Goal: Entertainment & Leisure: Consume media (video, audio)

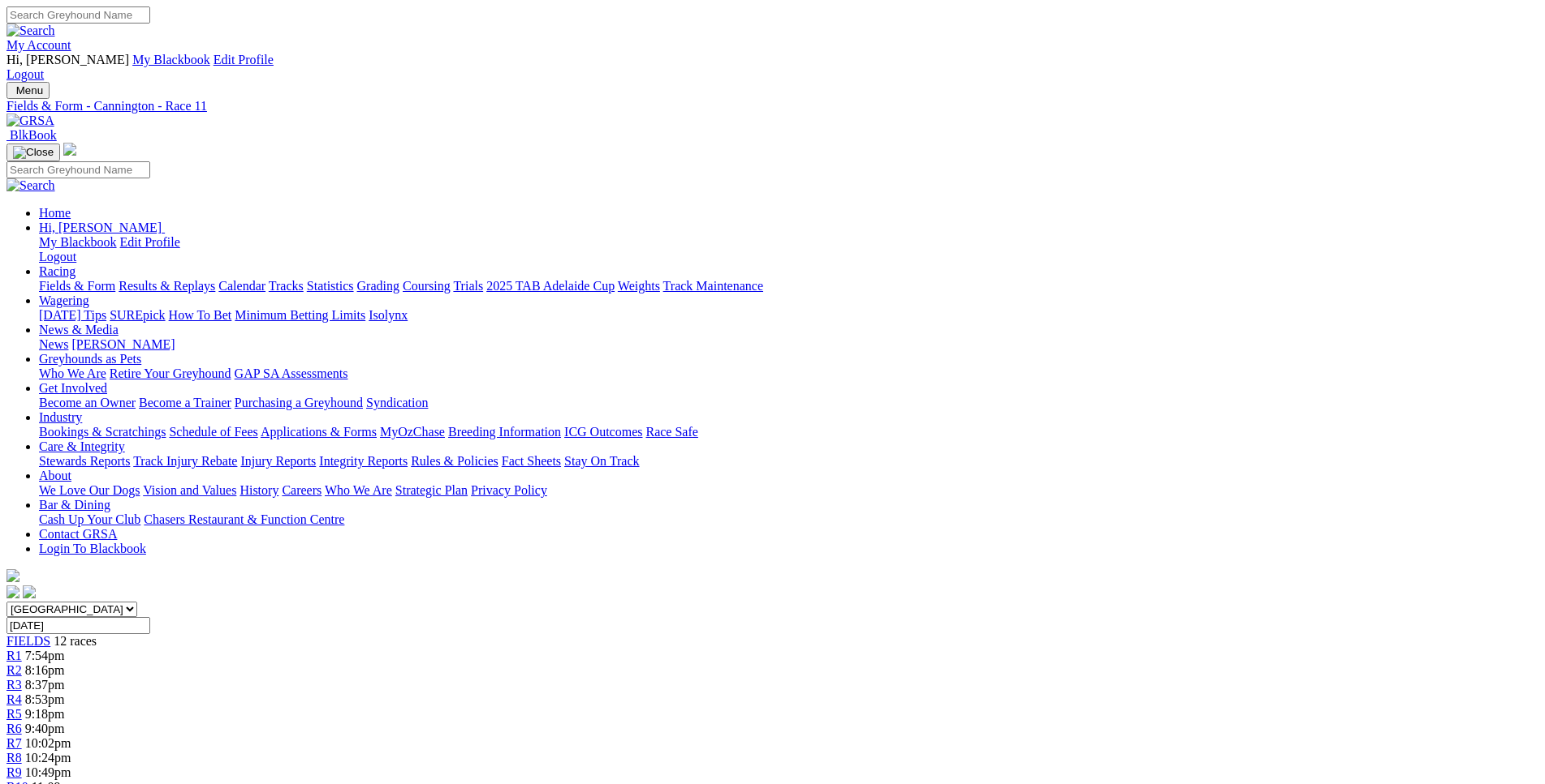
click at [460, 663] on div "R2 8:16pm" at bounding box center [772, 671] width 1532 height 15
click at [22, 678] on link "R3" at bounding box center [14, 685] width 16 height 14
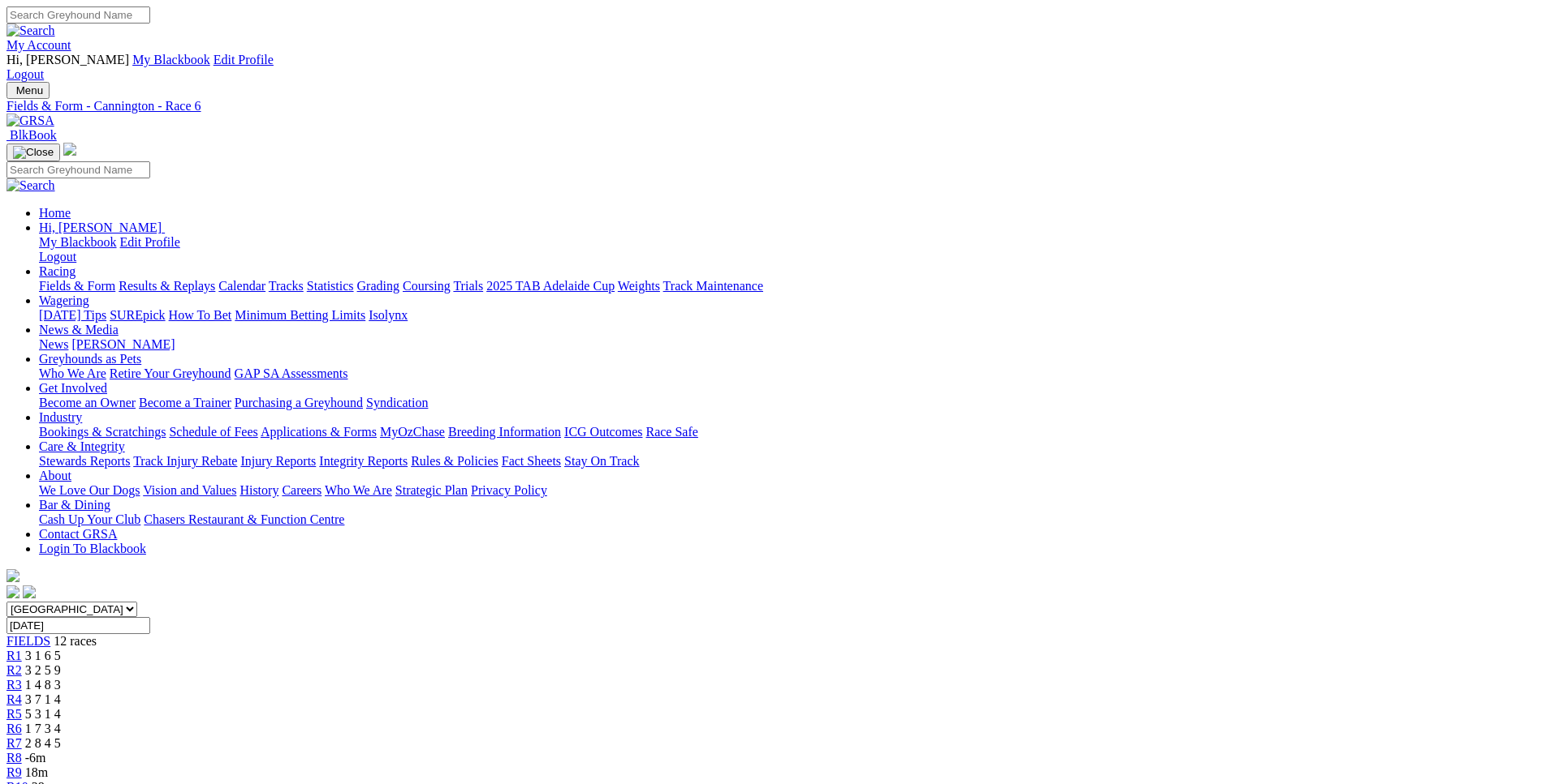
scroll to position [81, 0]
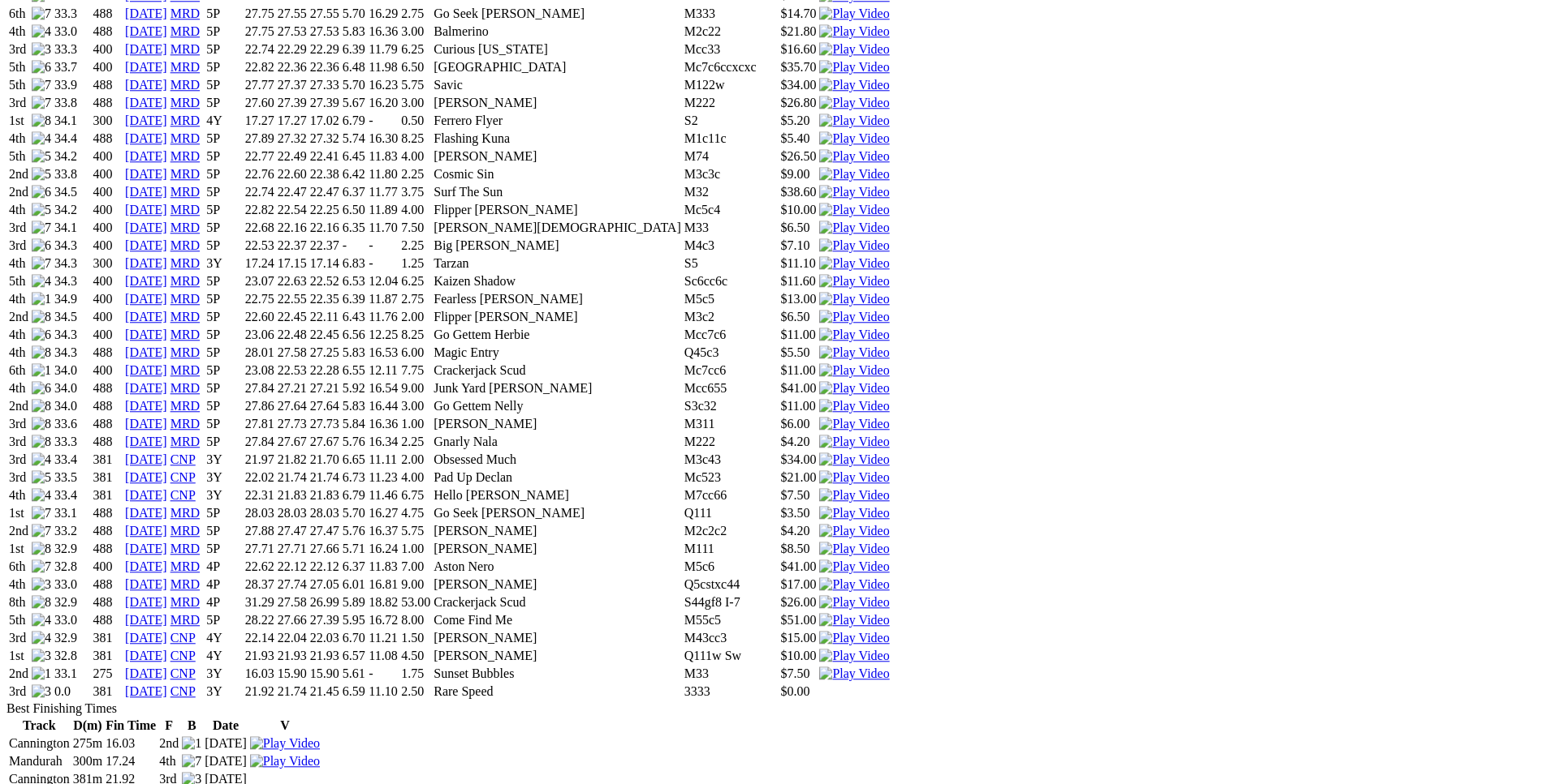
scroll to position [1987, 0]
drag, startPoint x: 370, startPoint y: 500, endPoint x: 956, endPoint y: 502, distance: 586.0
click at [890, 628] on tr "3rd 32.9 381 20 Aug 25 CNP 4Y 22.14 22.04 22.03 6.70 11.21 1.50 Sassy Snickers …" at bounding box center [449, 636] width 882 height 17
click at [889, 629] on img at bounding box center [854, 636] width 69 height 15
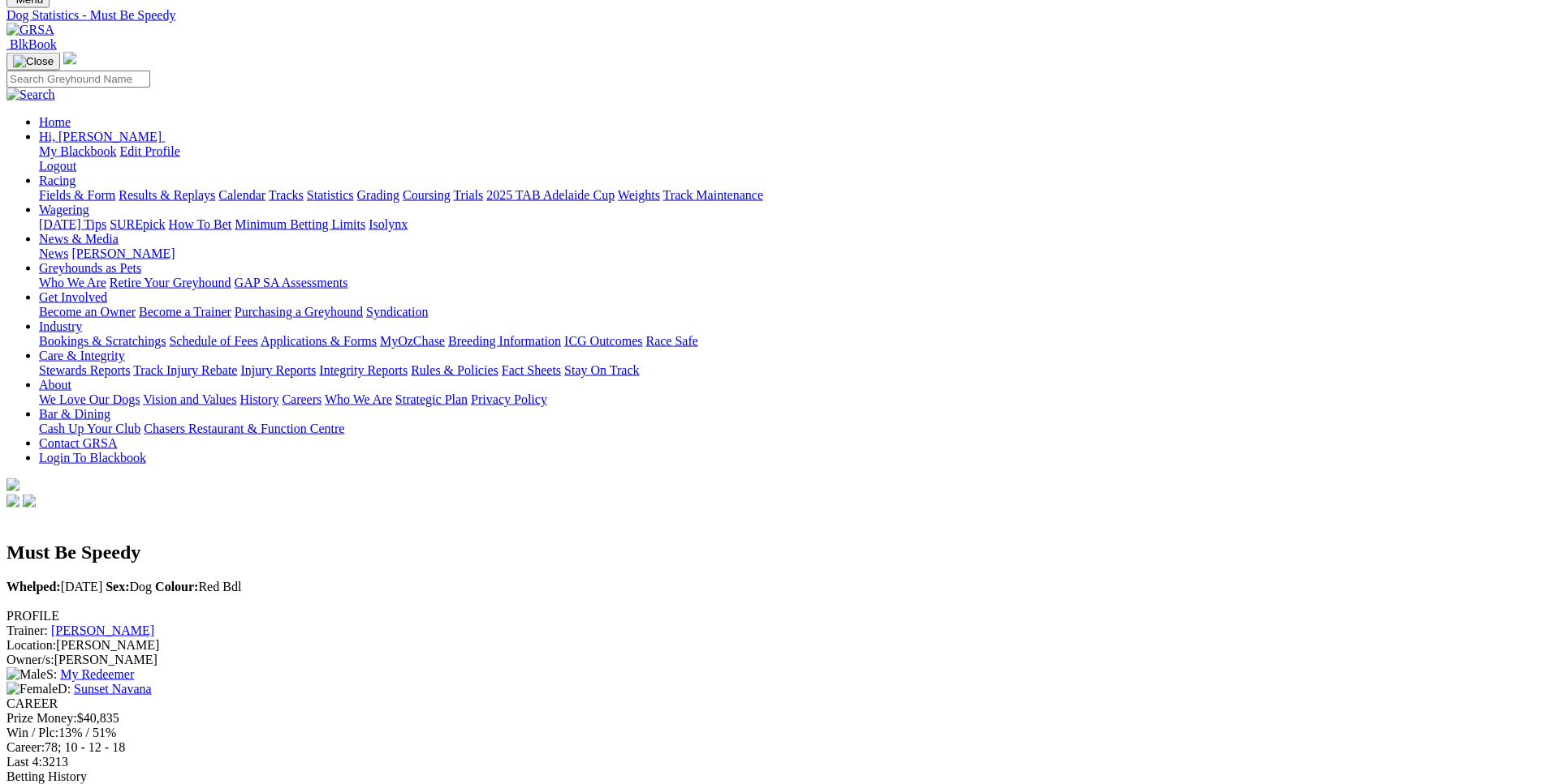
scroll to position [0, 0]
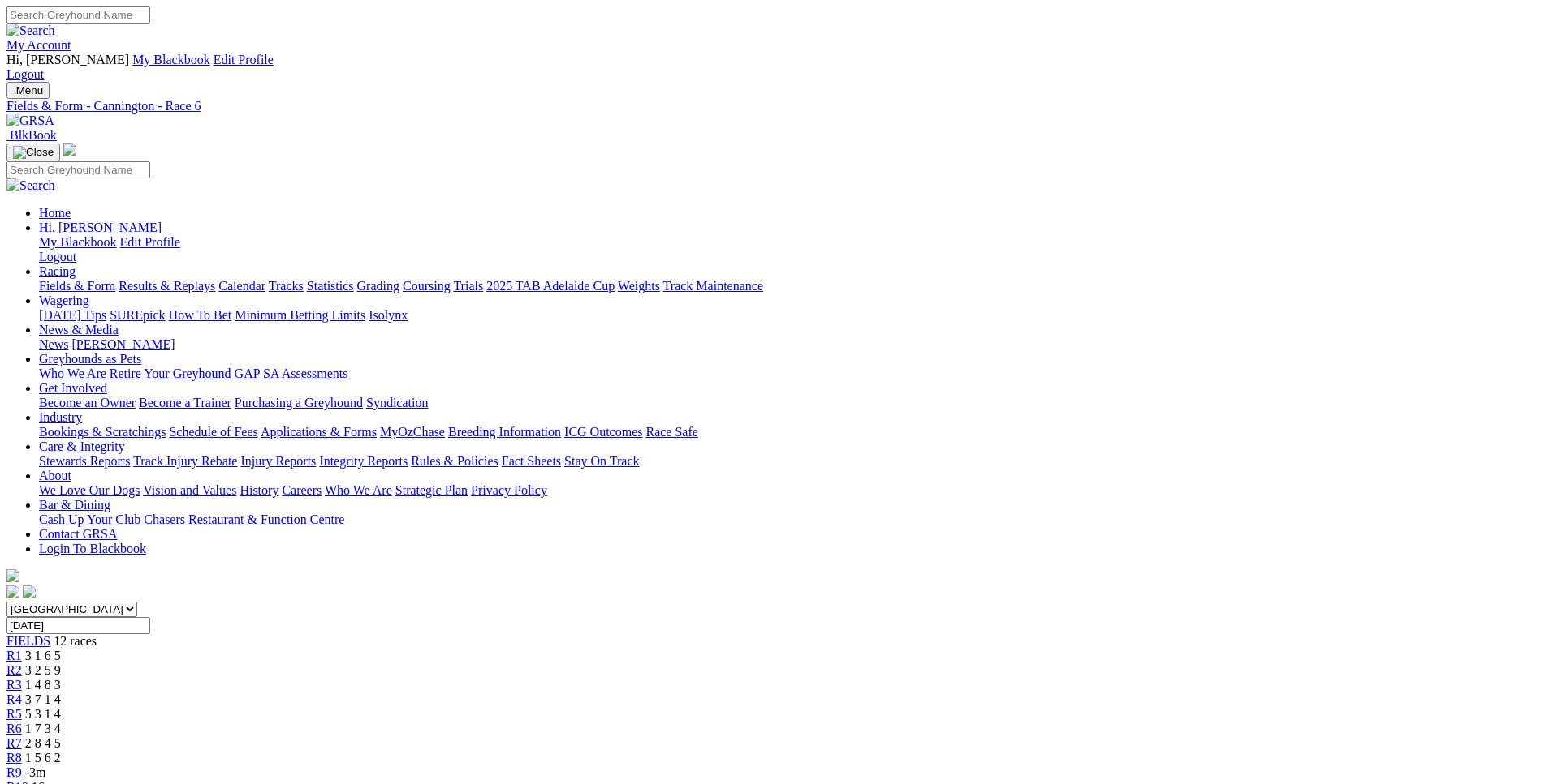
click at [22, 678] on link "R3" at bounding box center [14, 685] width 16 height 14
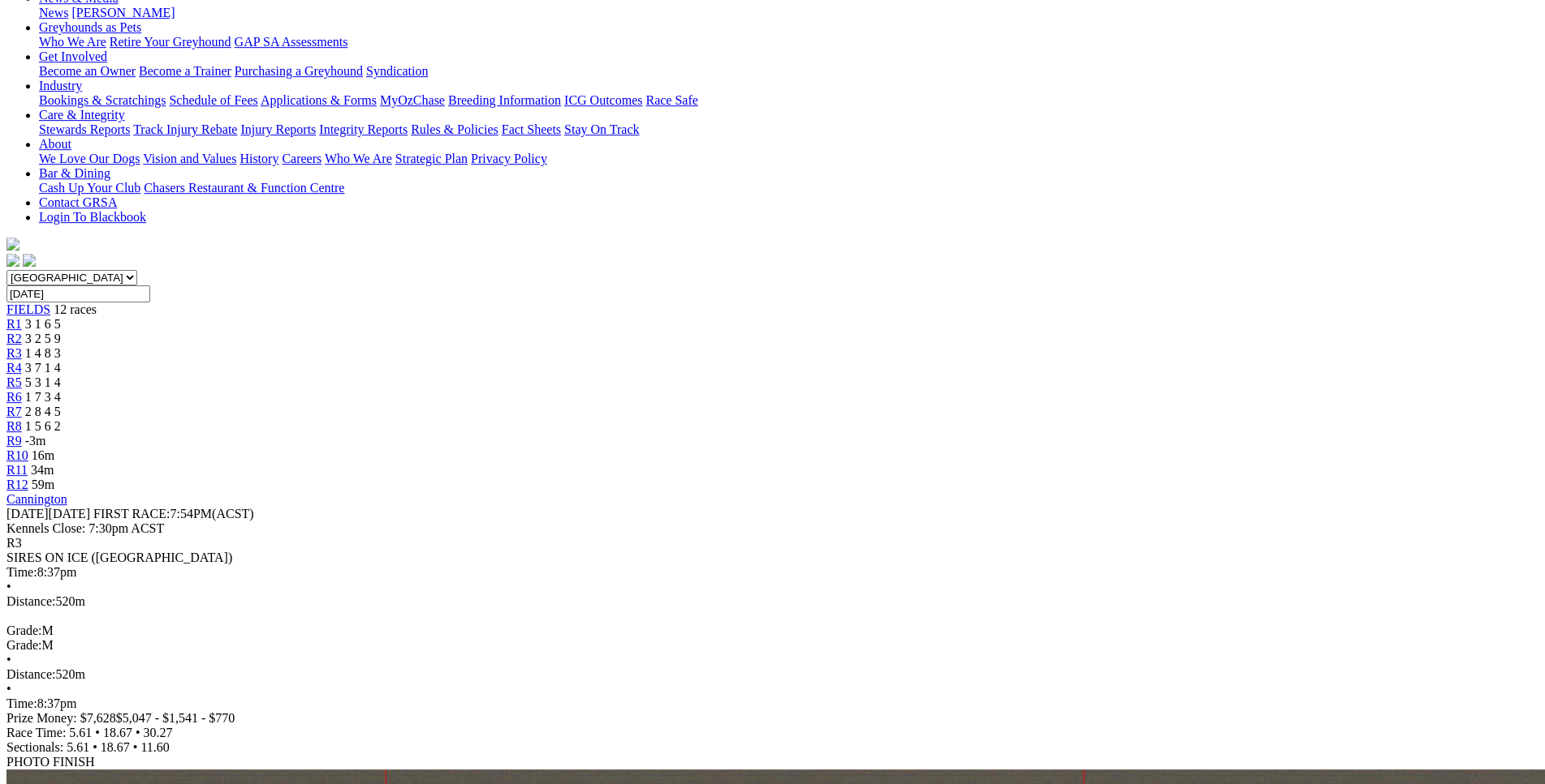
scroll to position [331, 0]
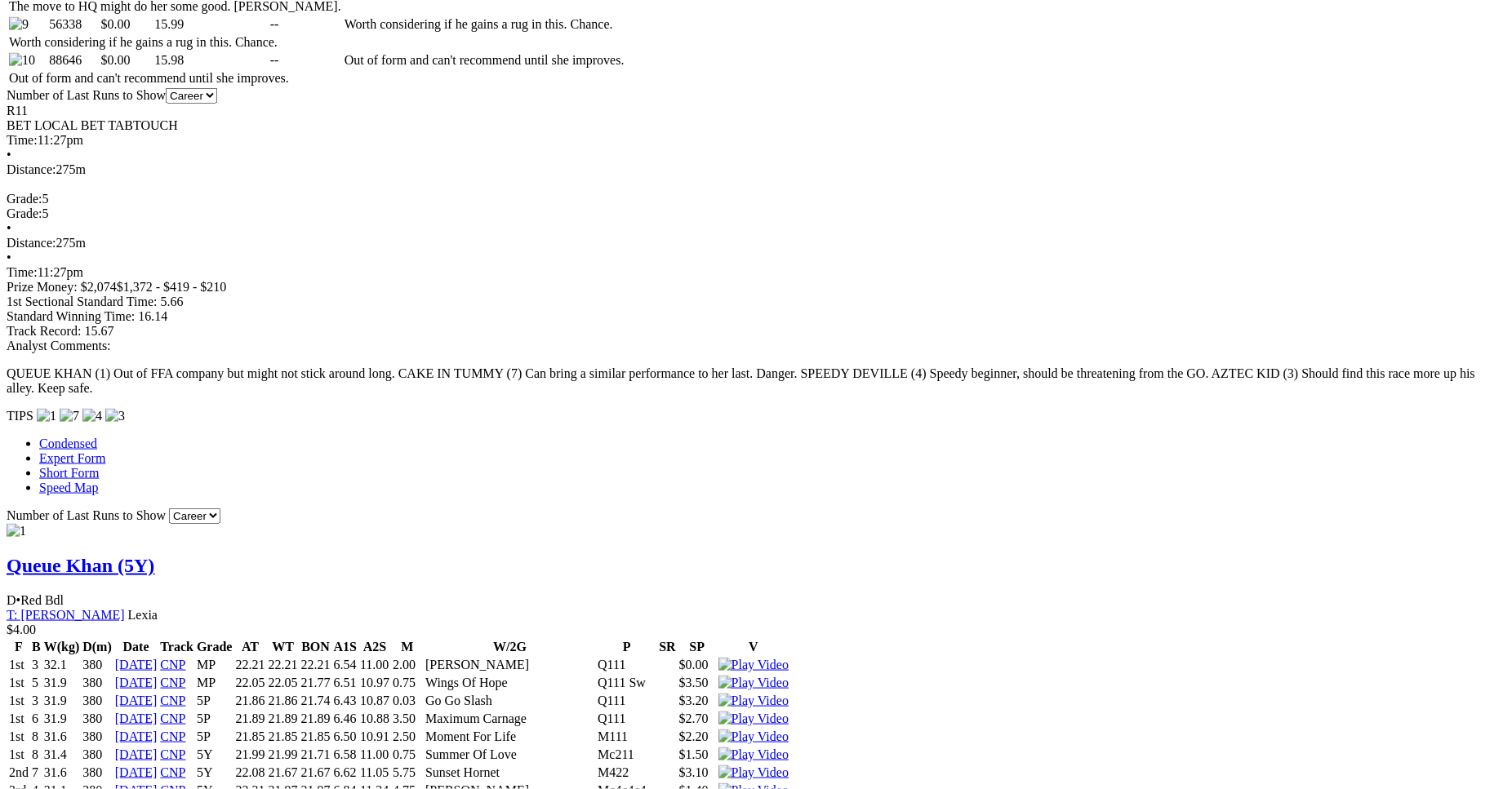
scroll to position [1247, 0]
drag, startPoint x: 402, startPoint y: 294, endPoint x: 929, endPoint y: 293, distance: 527.0
